Goal: Find specific page/section: Find specific page/section

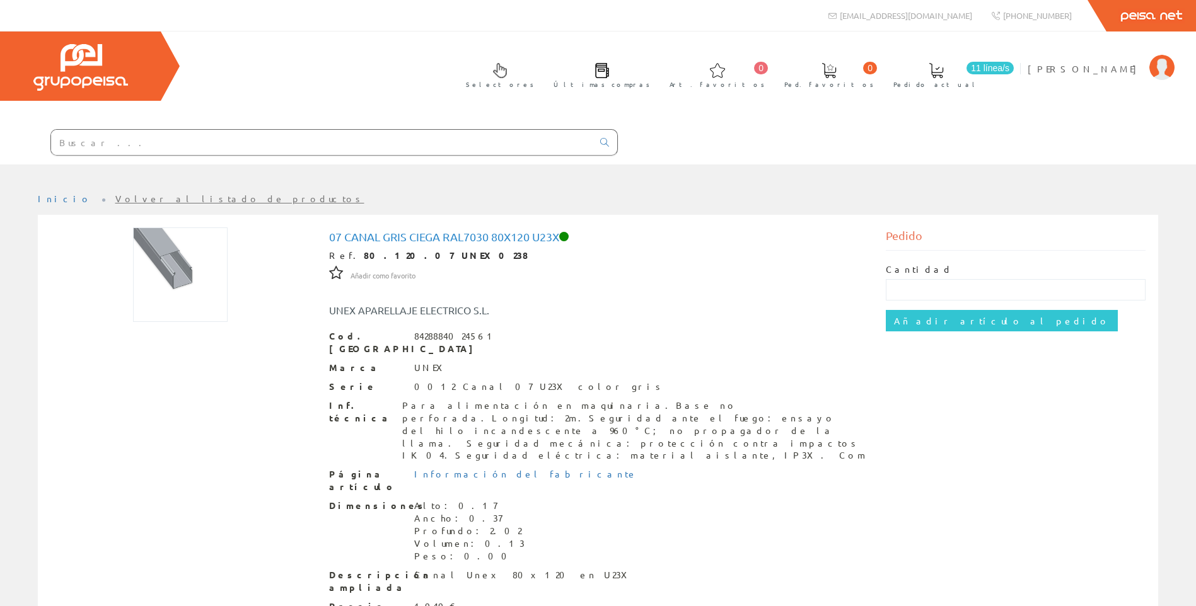
scroll to position [80, 0]
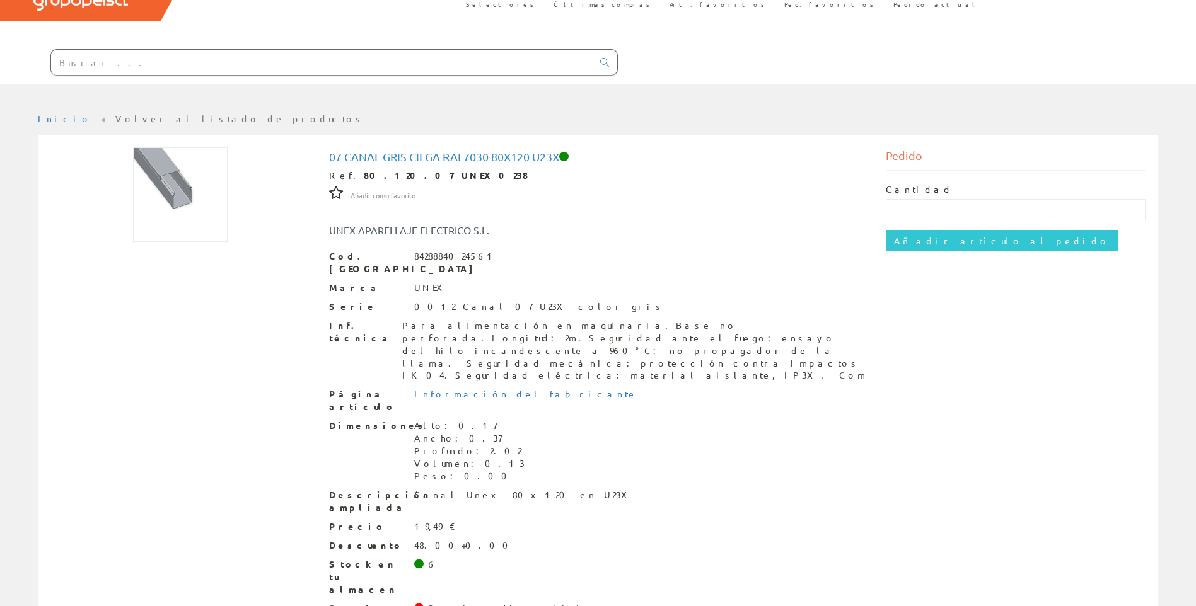
click at [270, 61] on input "text" at bounding box center [321, 62] width 541 height 25
paste input "TT0024.NG.R"
type input "TT0024.NG.R"
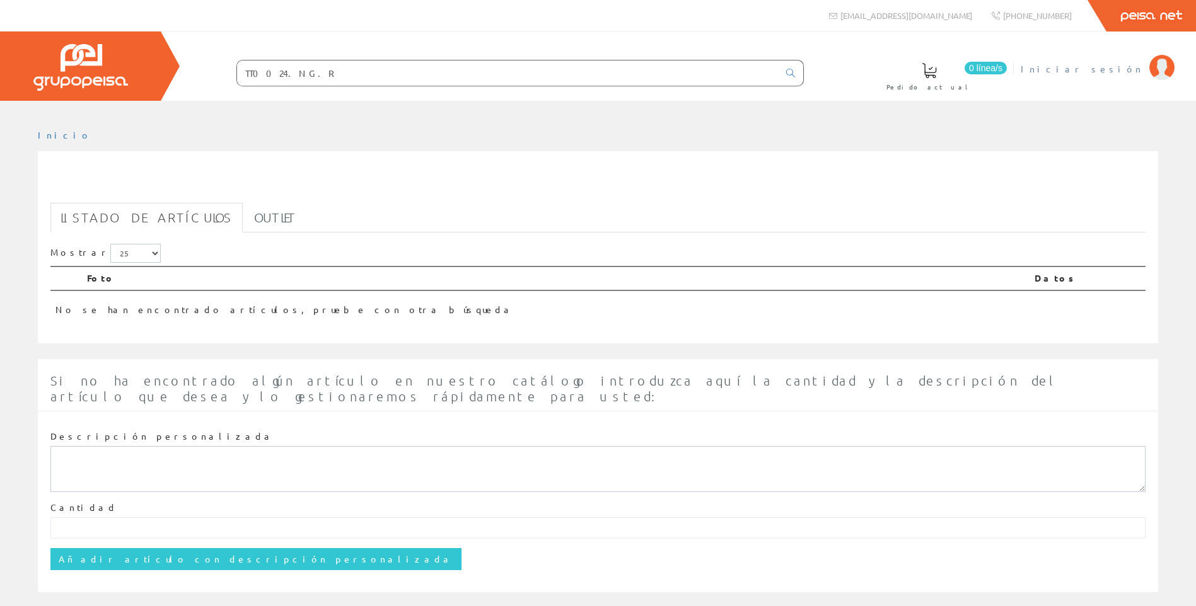
click at [1131, 75] on li "Iniciar sesión" at bounding box center [1096, 76] width 159 height 49
click at [1118, 66] on span "Iniciar sesión" at bounding box center [1081, 68] width 122 height 13
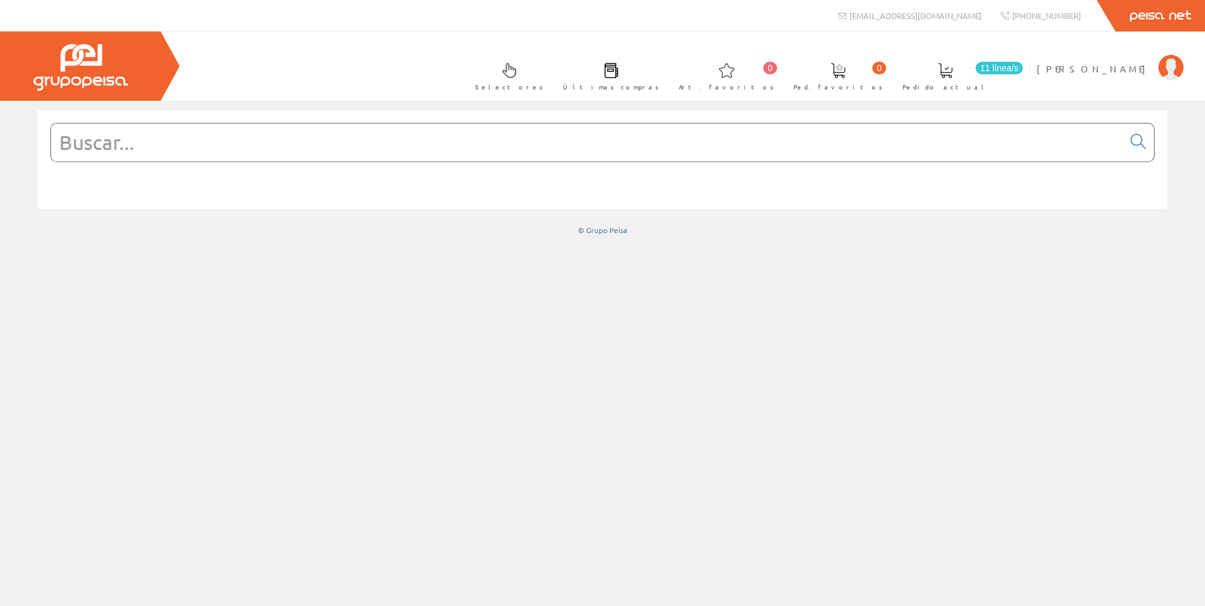
click at [187, 143] on input "text" at bounding box center [587, 143] width 1072 height 38
paste input "TT0024.NG.R"
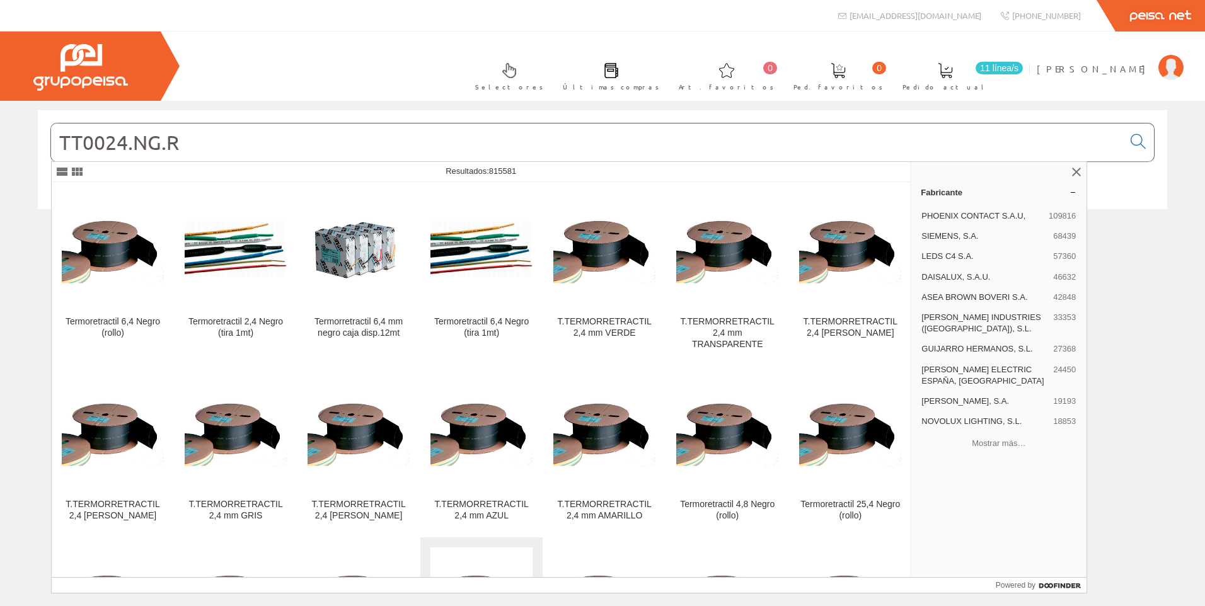
type input "TT0024.NG.R"
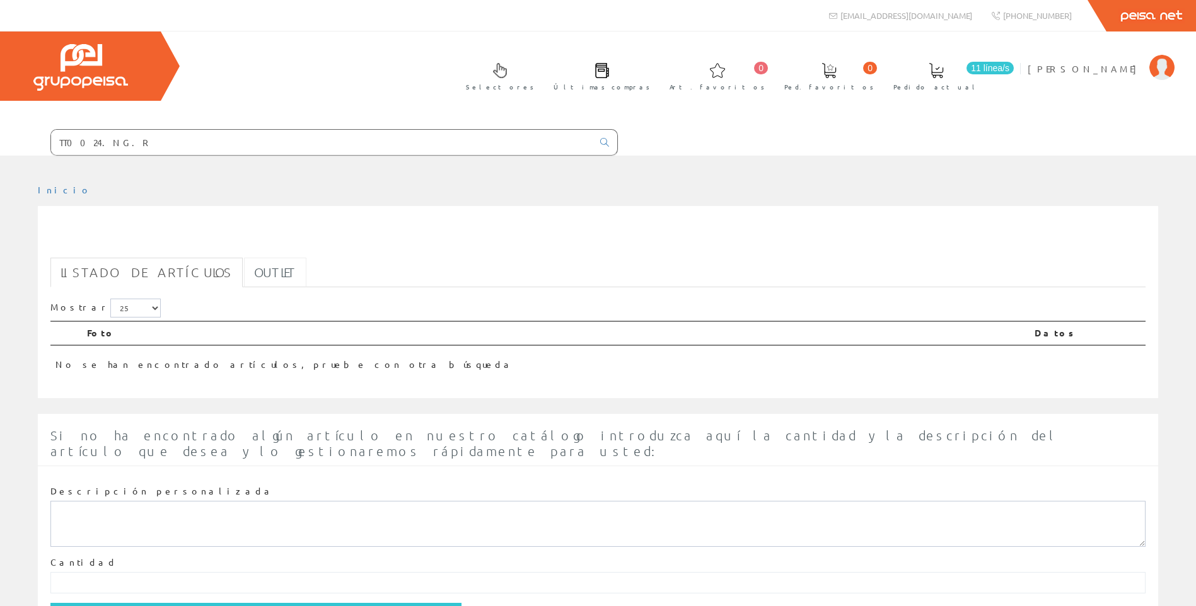
click at [244, 277] on link "Outlet" at bounding box center [275, 273] width 62 height 30
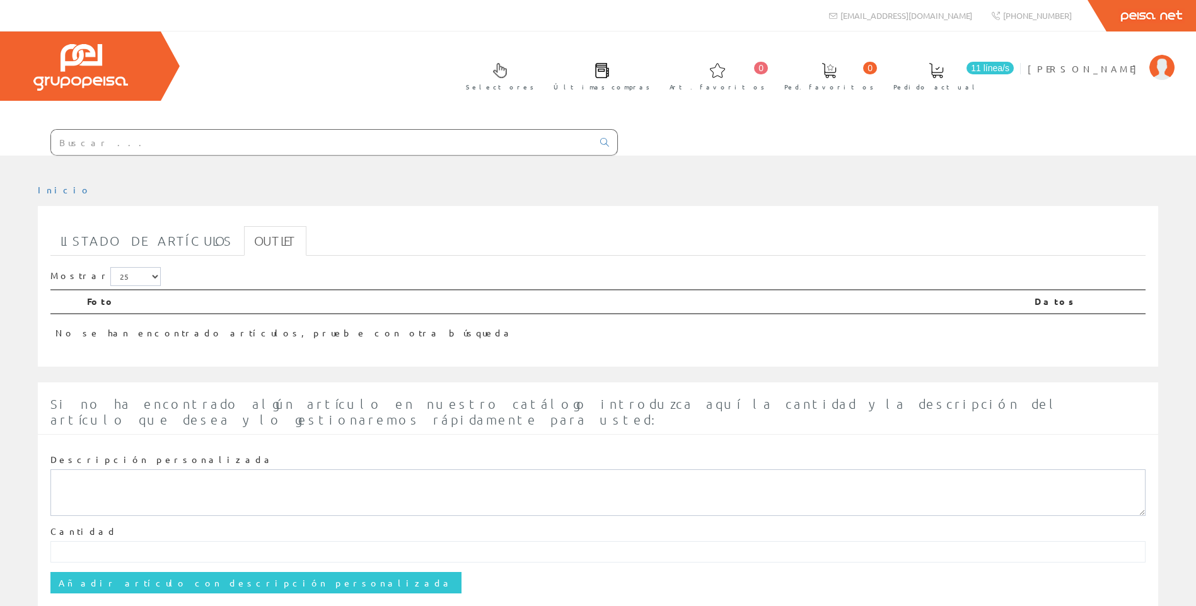
click at [158, 147] on input "text" at bounding box center [321, 142] width 541 height 25
click at [194, 146] on input "text" at bounding box center [321, 142] width 541 height 25
click at [386, 151] on input "text" at bounding box center [321, 142] width 541 height 25
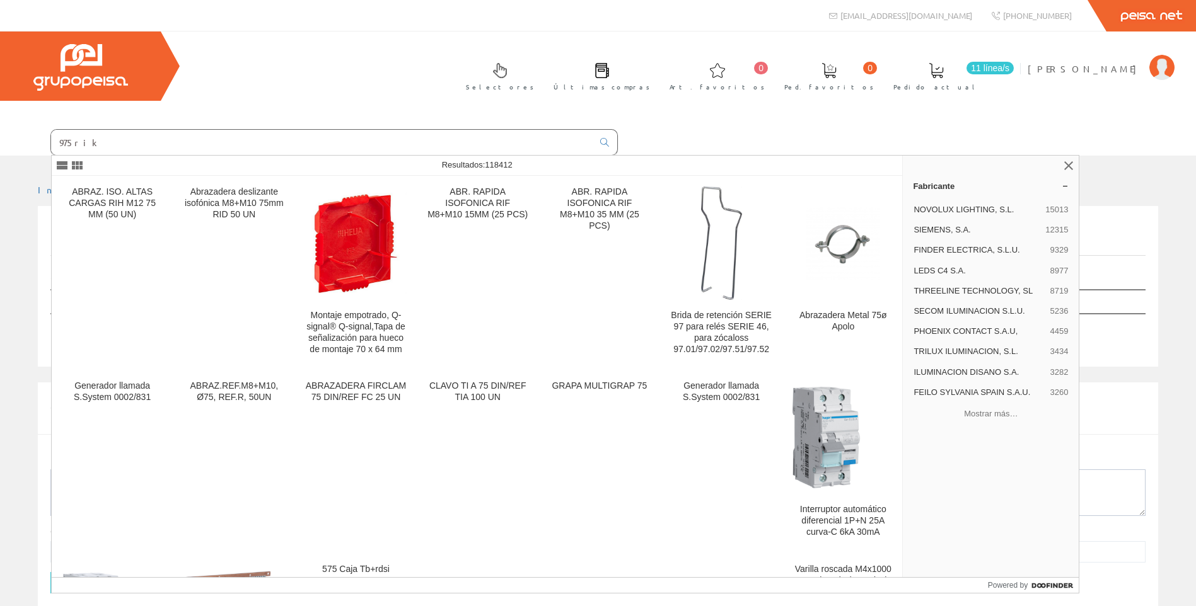
type input "975rik"
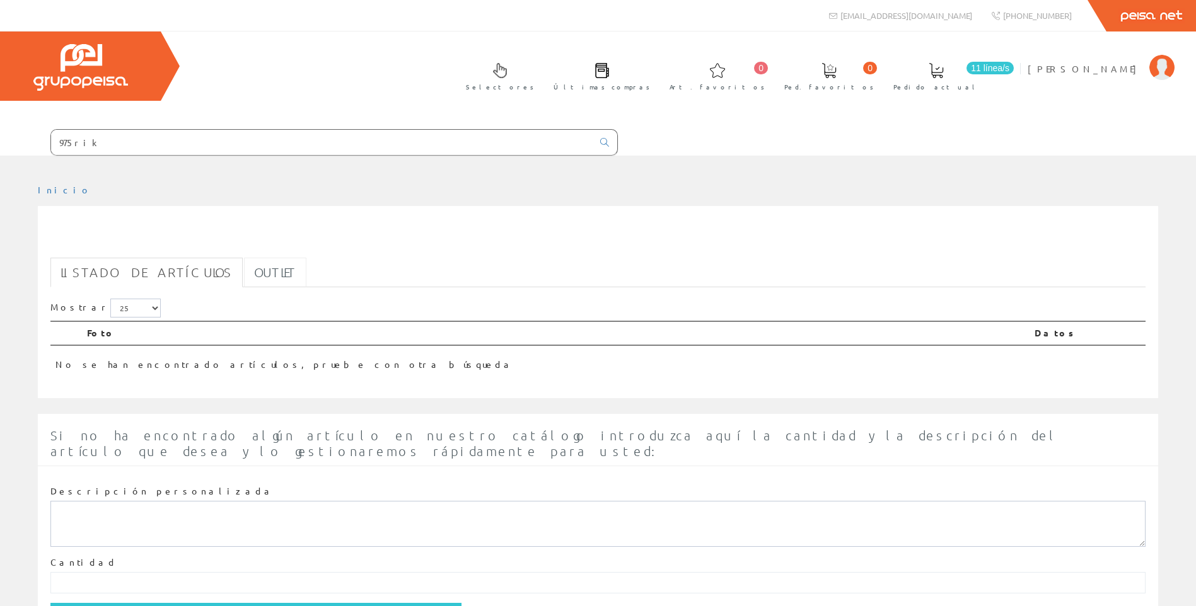
click at [244, 271] on link "Outlet" at bounding box center [275, 273] width 62 height 30
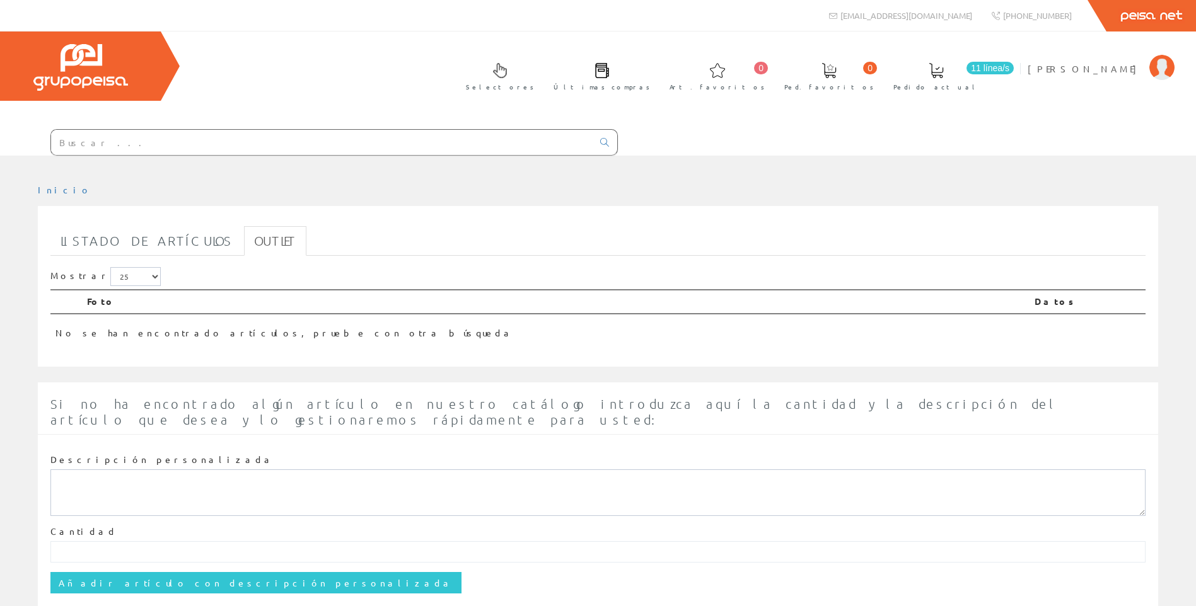
click at [214, 147] on input "text" at bounding box center [321, 142] width 541 height 25
click at [292, 144] on input "text" at bounding box center [321, 142] width 541 height 25
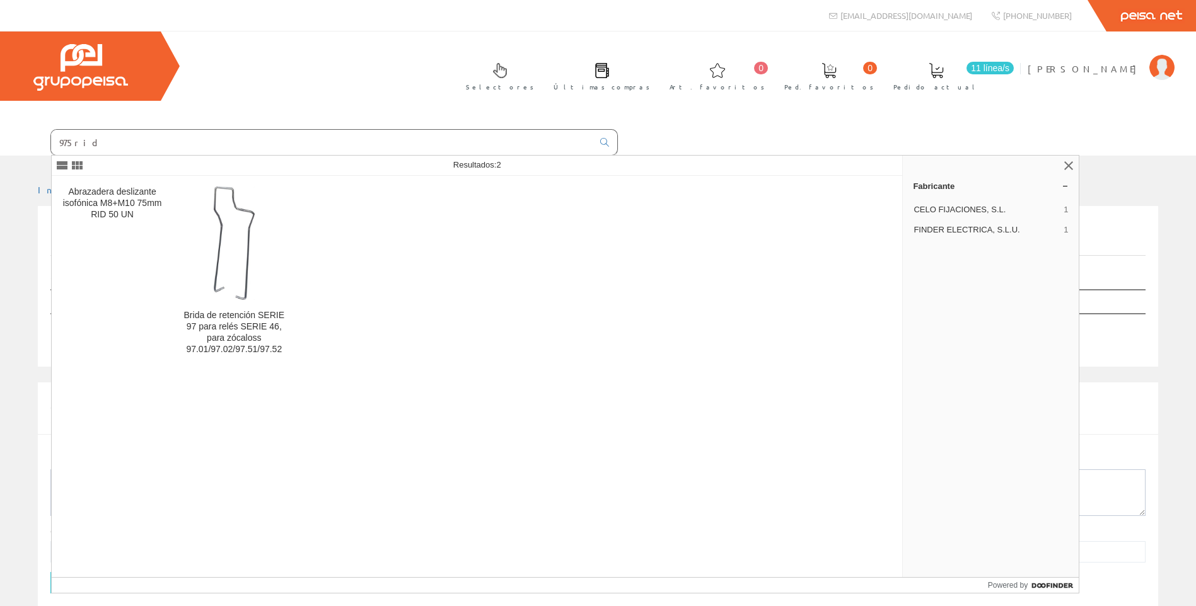
type input "975rid"
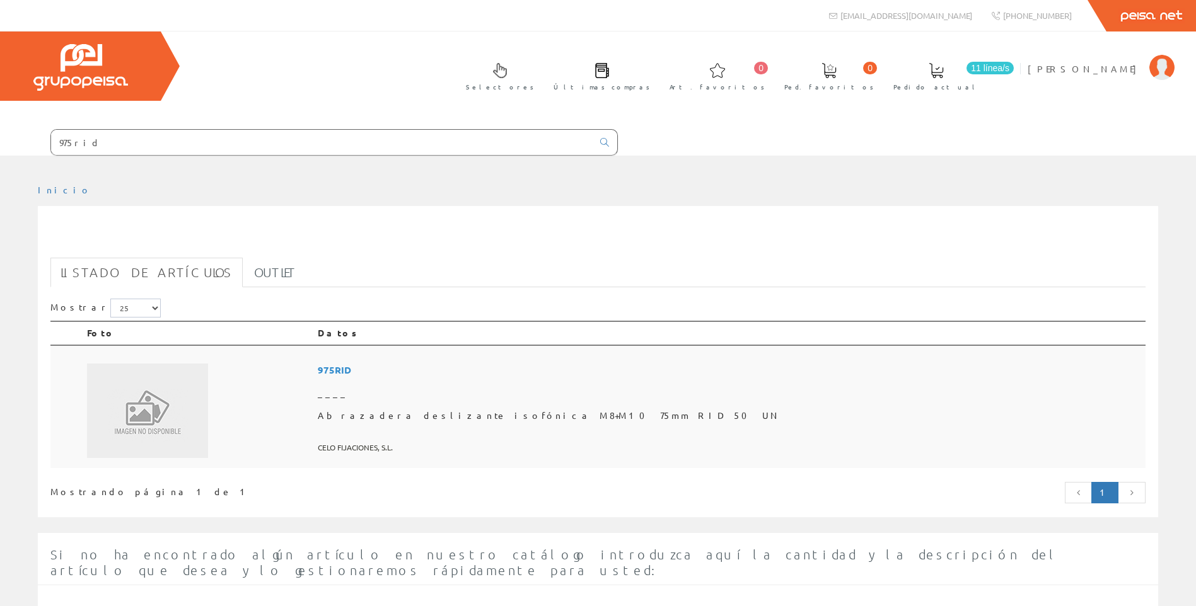
click at [485, 373] on span "975RID" at bounding box center [729, 370] width 823 height 23
